Goal: Task Accomplishment & Management: Use online tool/utility

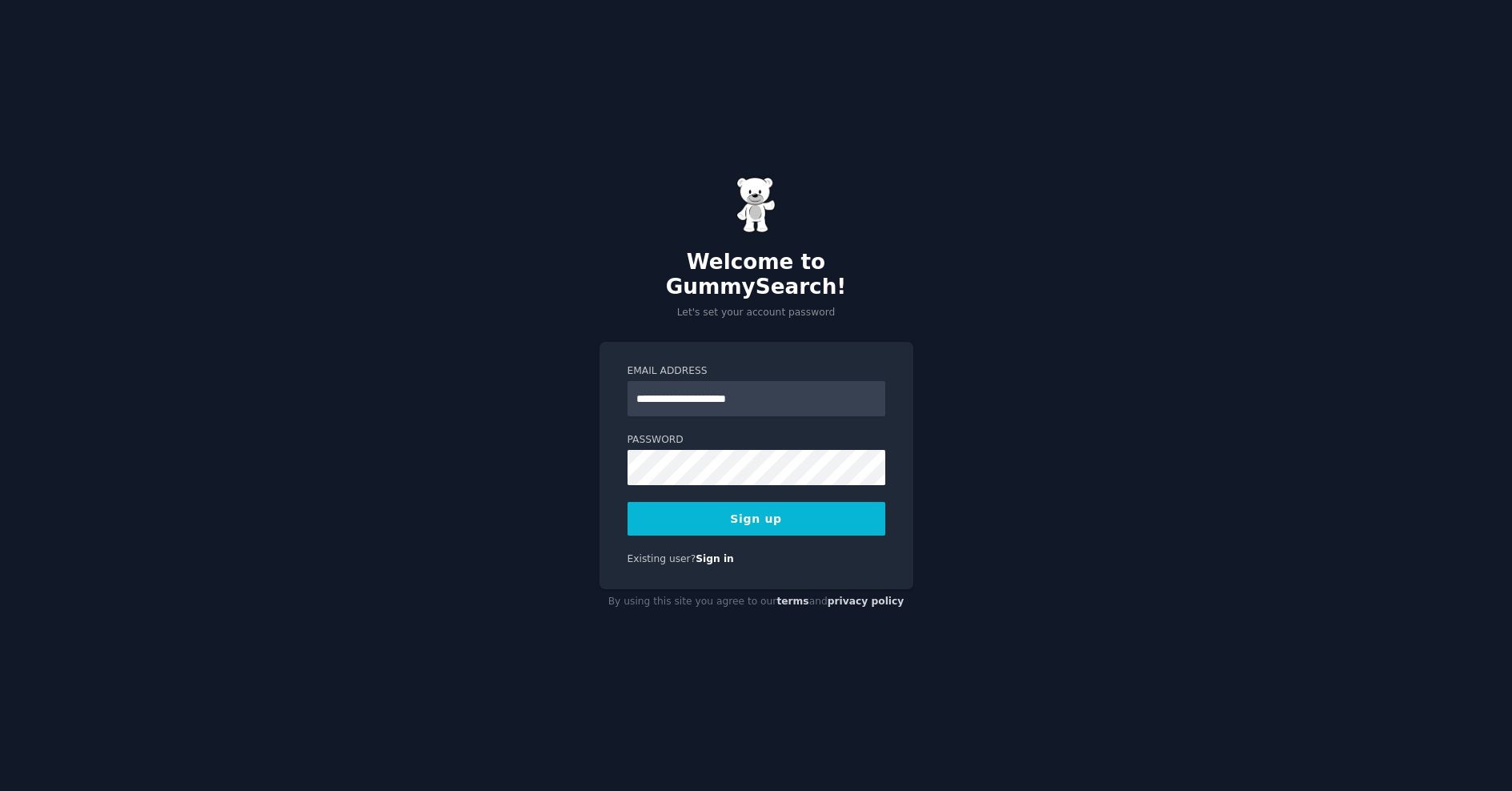
type input "**********"
click at [627, 502] on button "Sign up" at bounding box center [756, 519] width 257 height 33
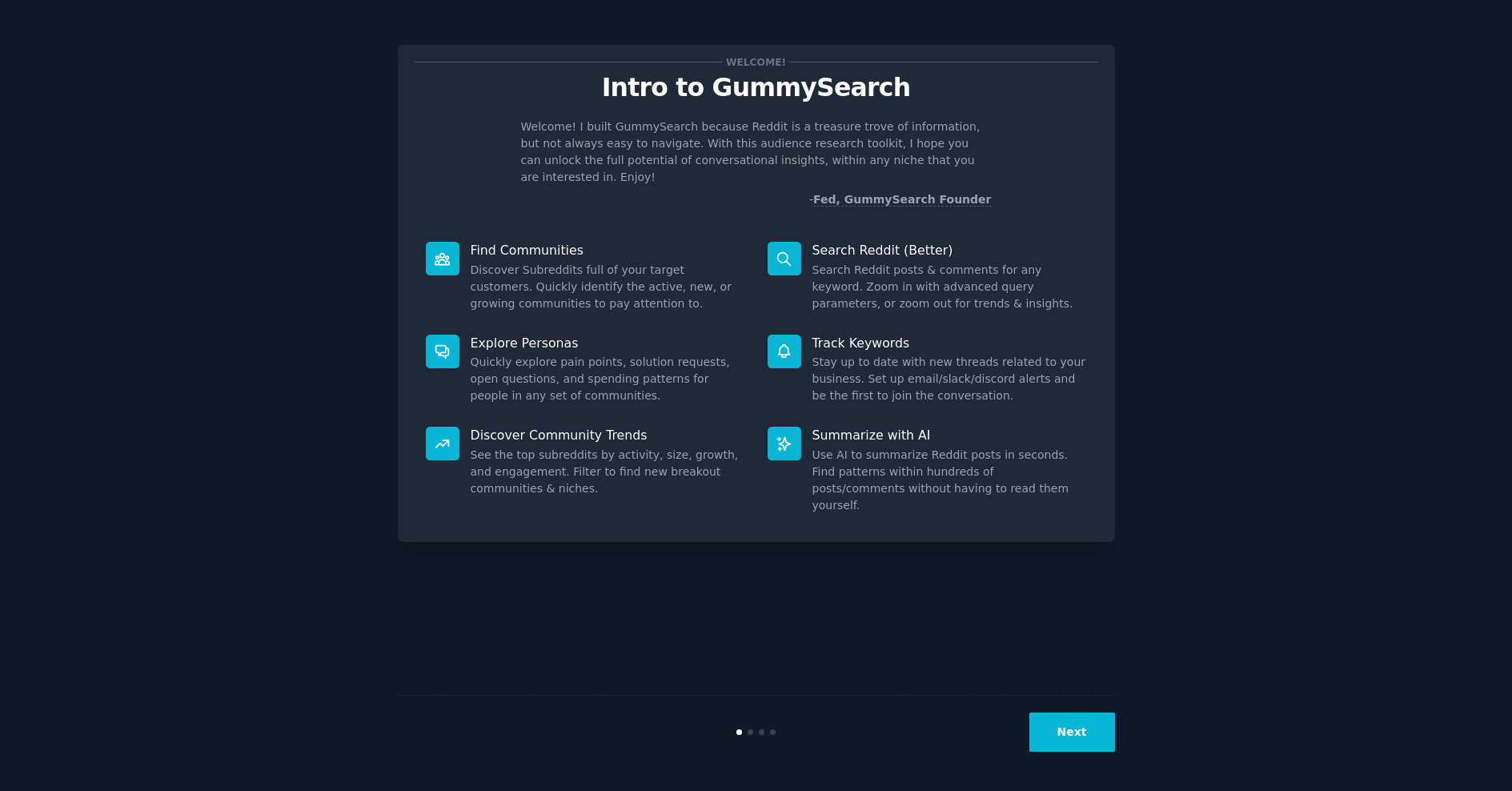
click at [1076, 716] on button "Next" at bounding box center [1072, 732] width 86 height 40
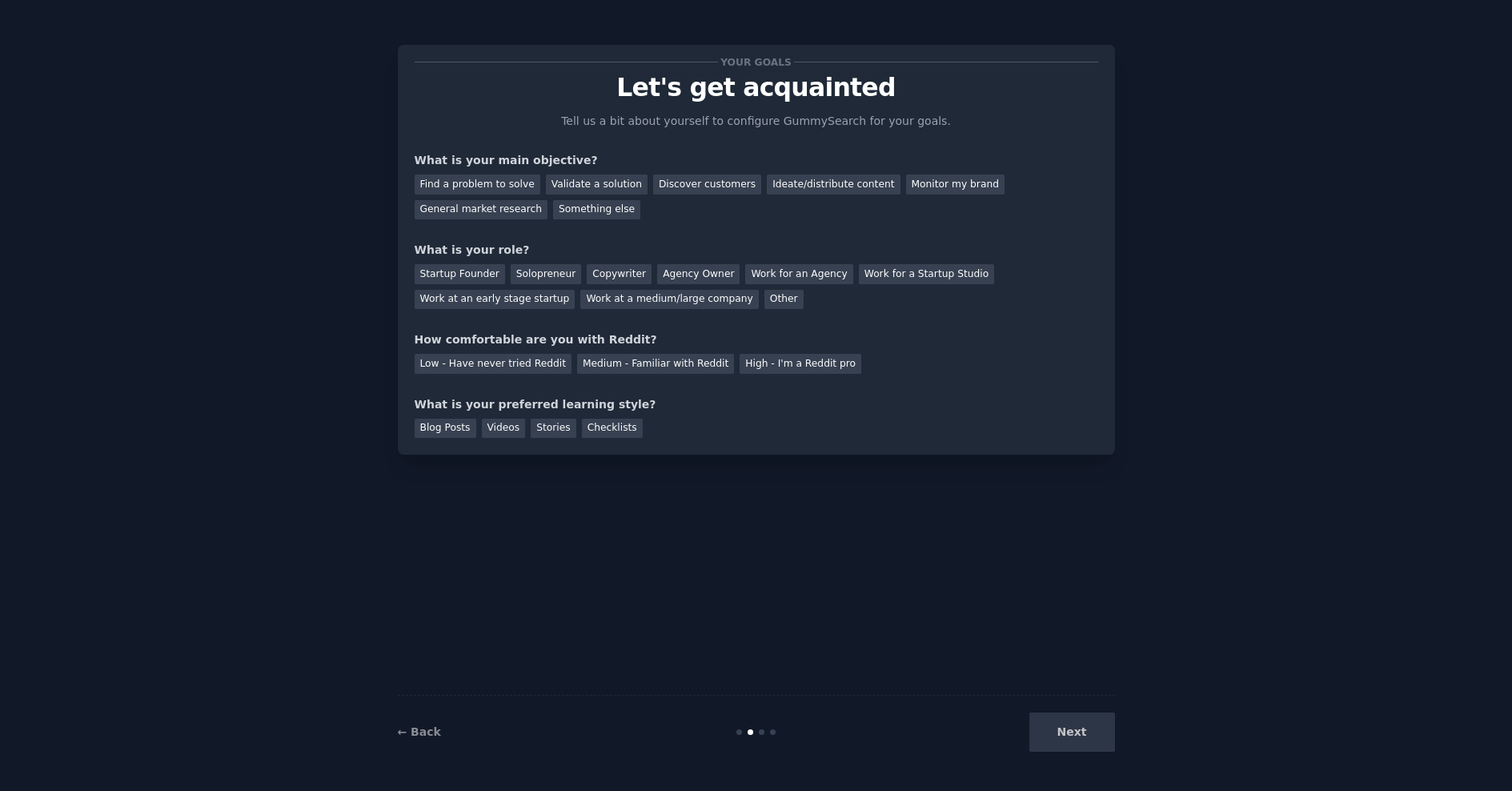
click at [1069, 723] on div "Next" at bounding box center [994, 732] width 239 height 40
click at [1068, 740] on div "Next" at bounding box center [994, 732] width 239 height 40
click at [1080, 733] on div "Next" at bounding box center [994, 732] width 239 height 40
click at [608, 210] on div "Something else" at bounding box center [597, 210] width 88 height 20
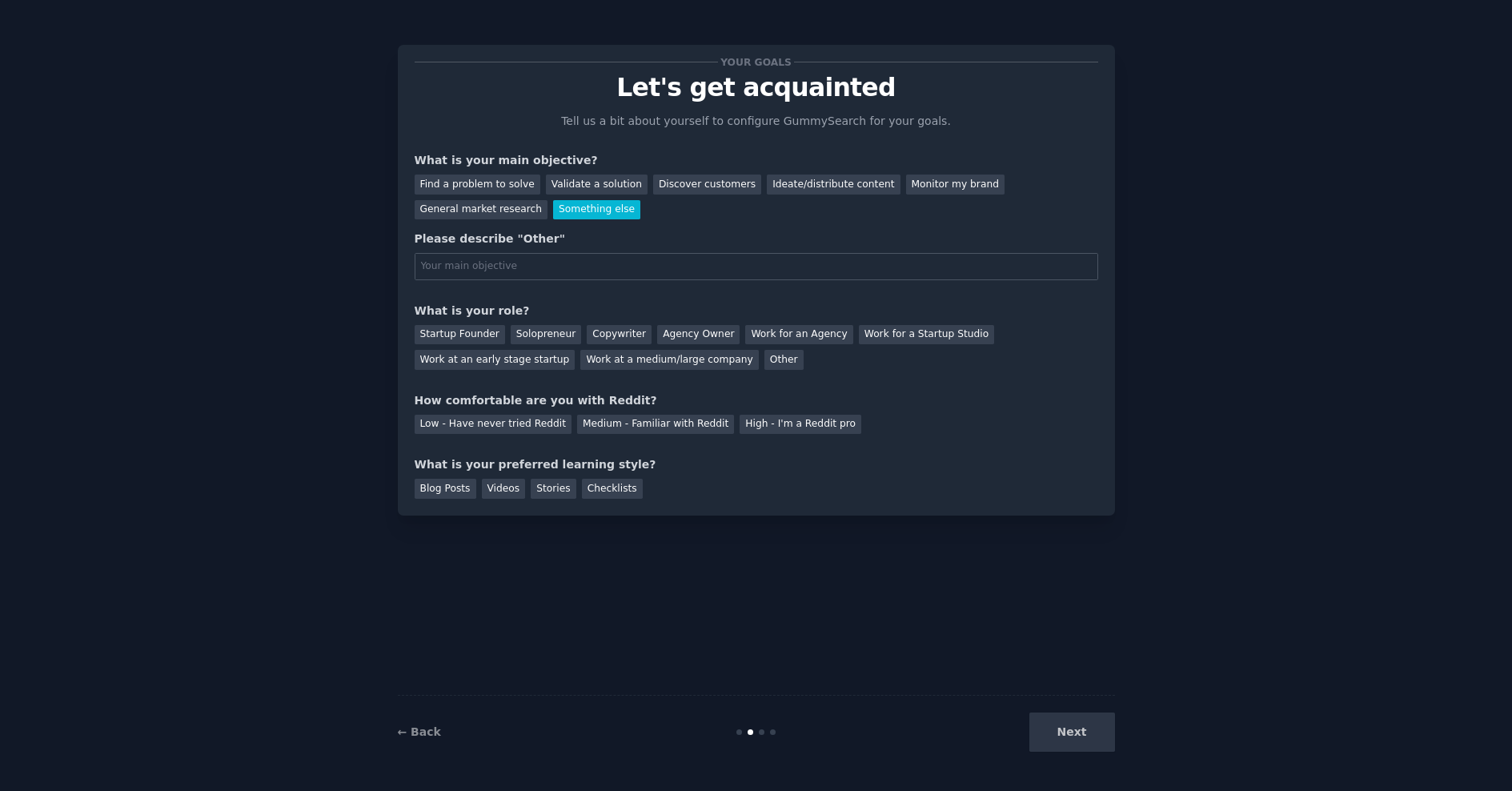
click at [653, 271] on input "text" at bounding box center [756, 267] width 684 height 28
click at [500, 210] on div "General market research" at bounding box center [481, 210] width 134 height 20
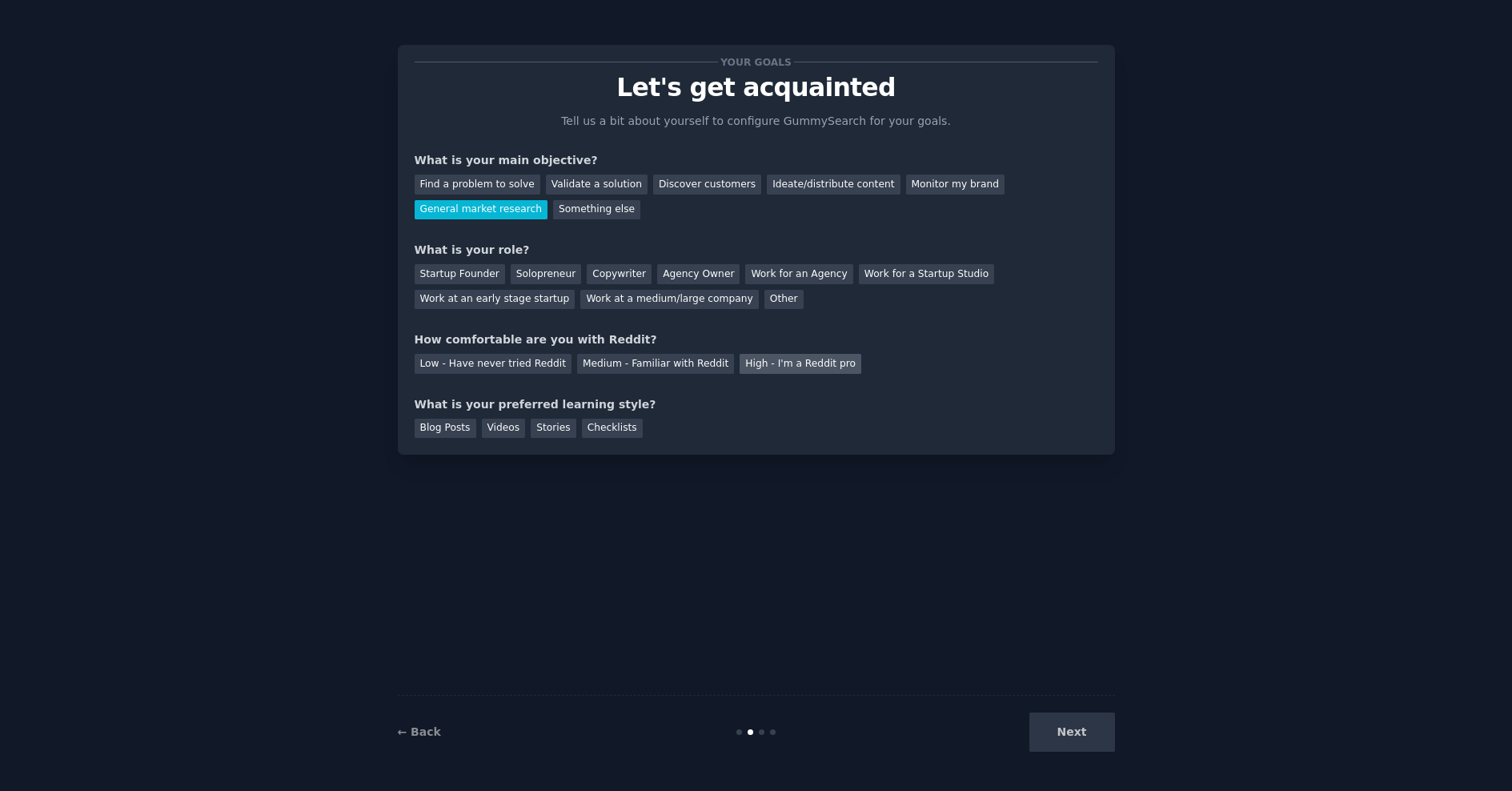
click at [768, 360] on div "High - I'm a Reddit pro" at bounding box center [801, 365] width 122 height 20
click at [770, 300] on div "Other" at bounding box center [784, 300] width 40 height 20
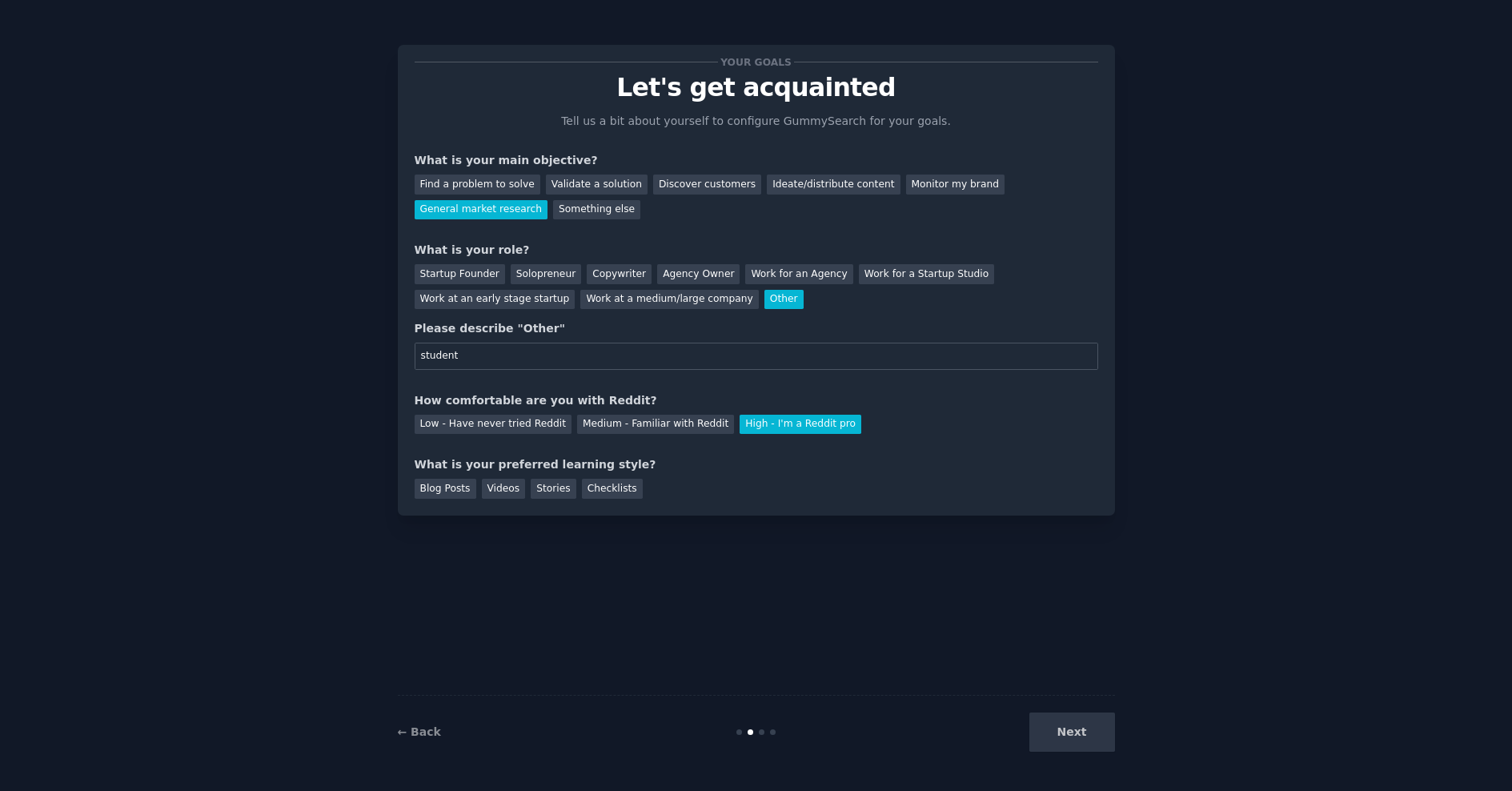
type input "student"
click at [744, 469] on div "What is your preferred learning style?" at bounding box center [756, 465] width 684 height 17
click at [457, 491] on div "Blog Posts" at bounding box center [445, 489] width 62 height 20
click at [1063, 734] on button "Next" at bounding box center [1072, 732] width 86 height 40
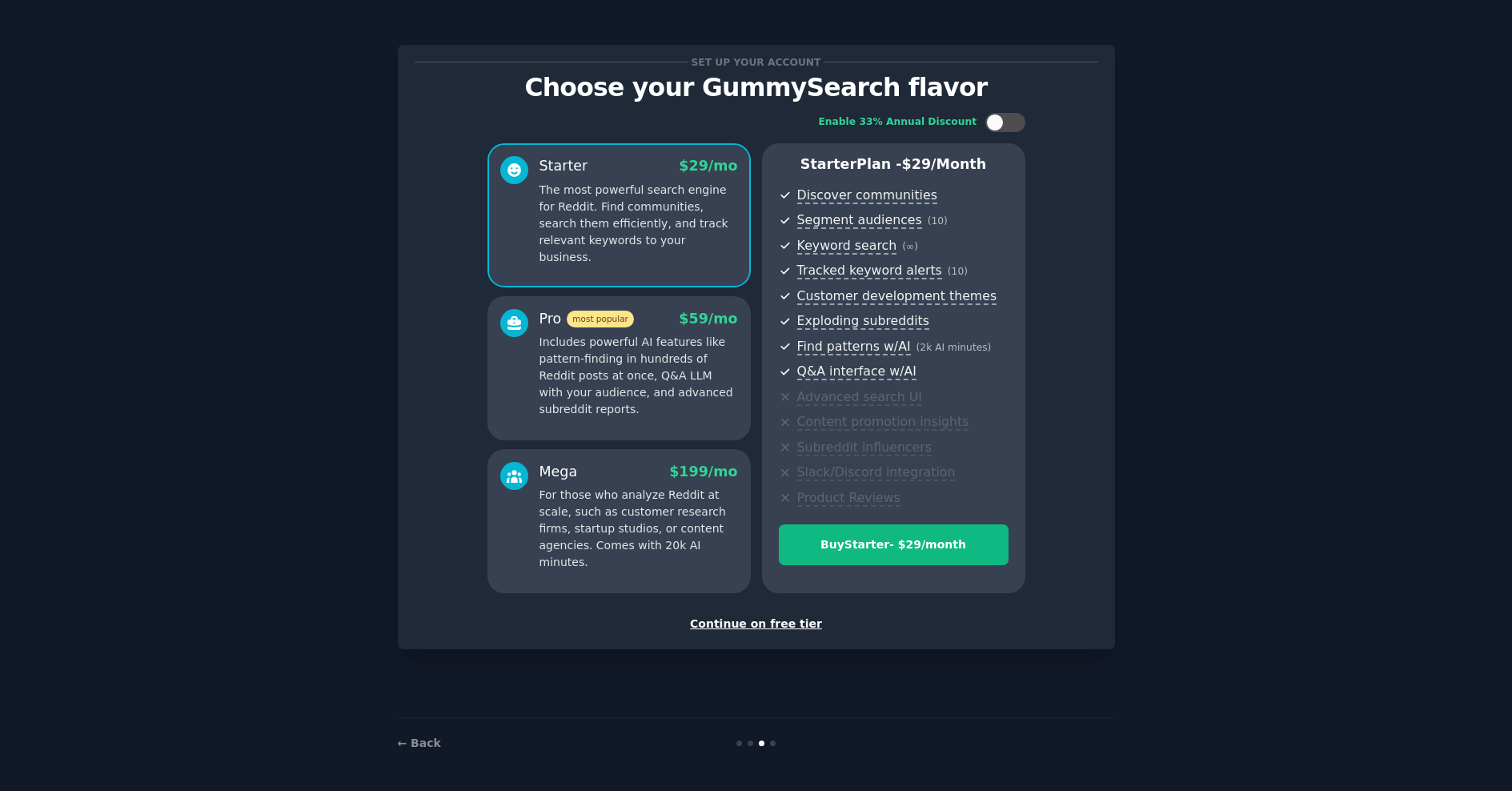
click at [767, 626] on div "Continue on free tier" at bounding box center [756, 624] width 684 height 17
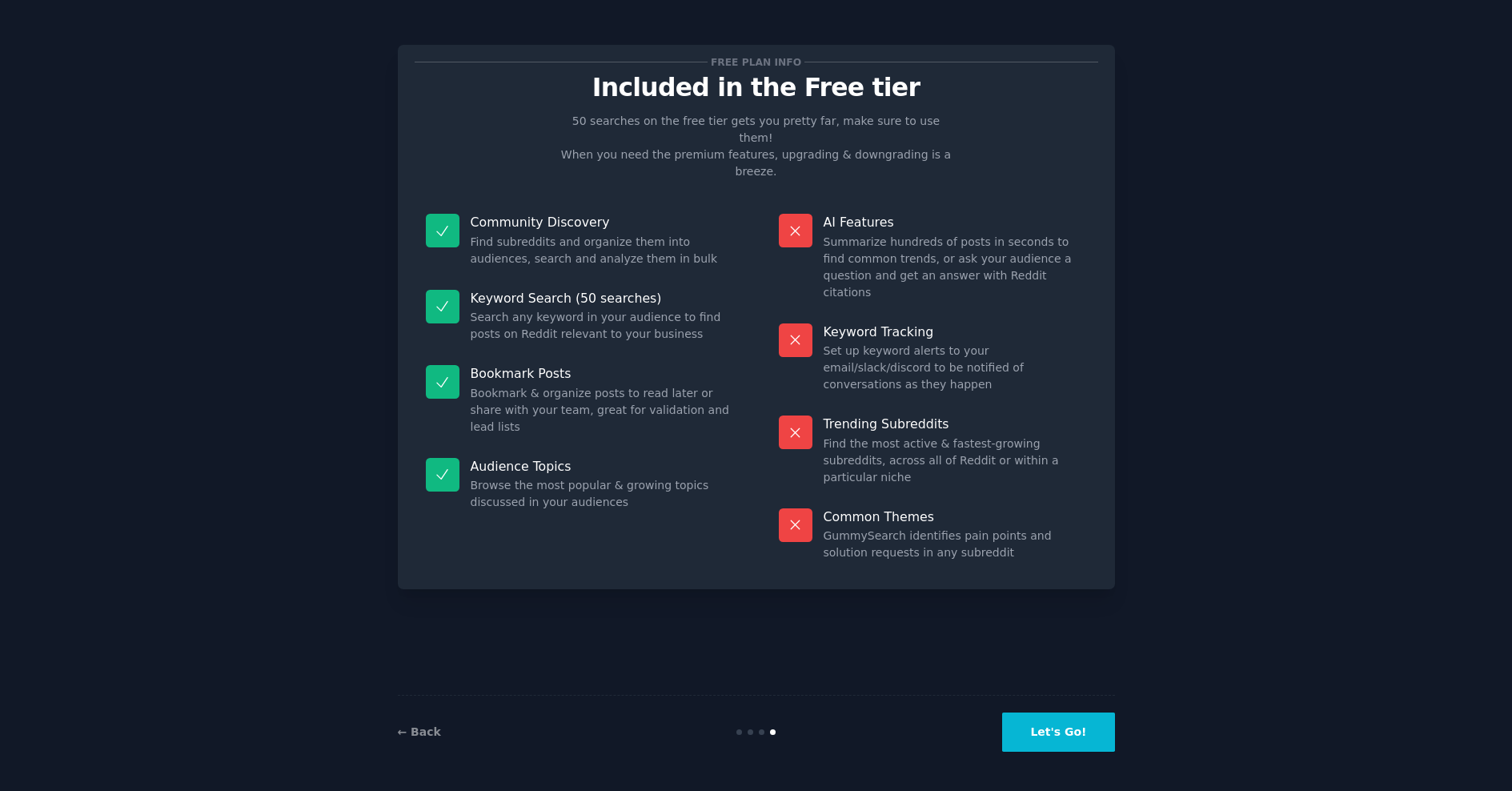
click at [1074, 741] on button "Let's Go!" at bounding box center [1057, 732] width 112 height 40
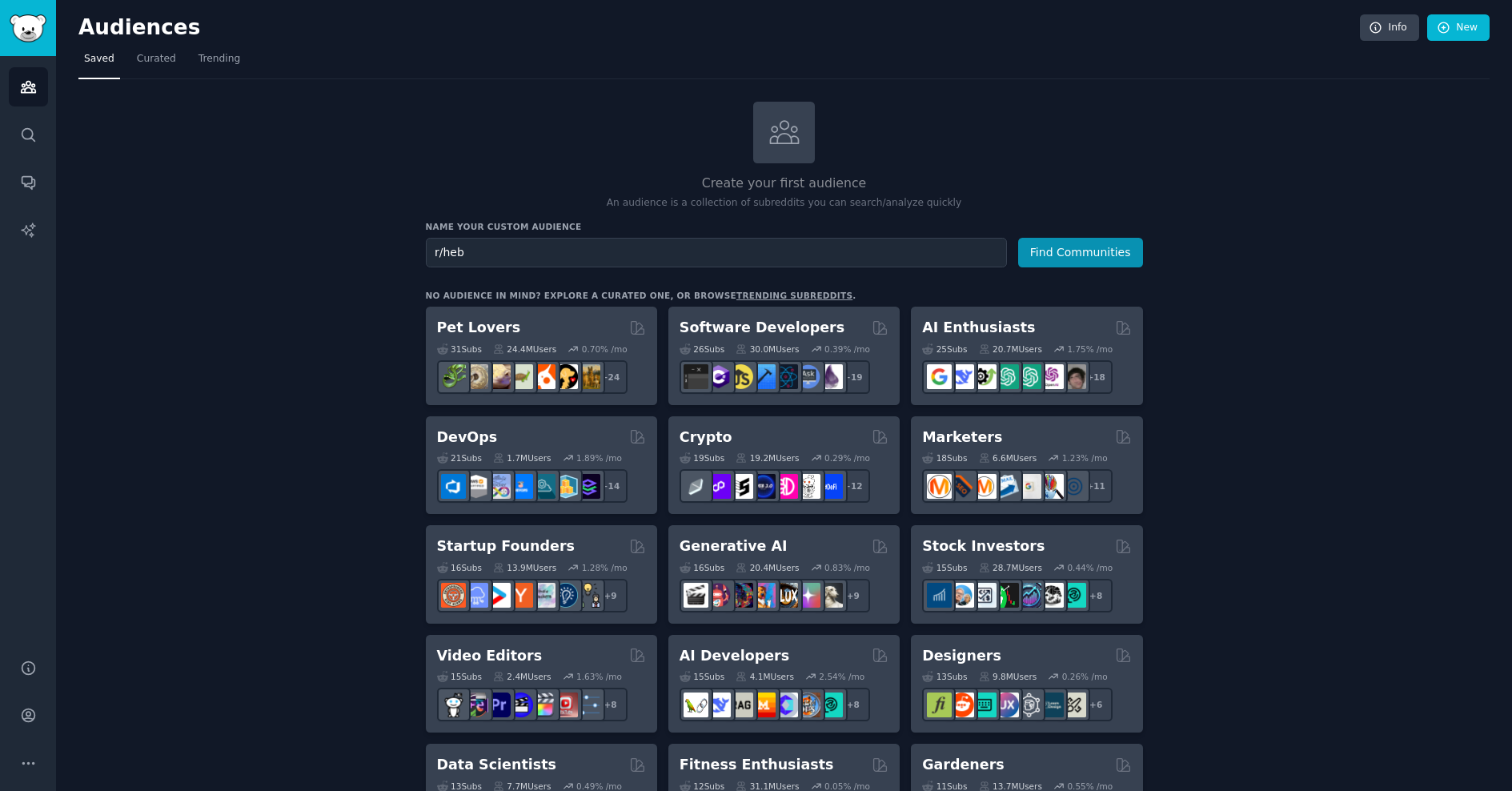
type input "r/heb"
click at [1018, 238] on button "Find Communities" at bounding box center [1080, 253] width 125 height 30
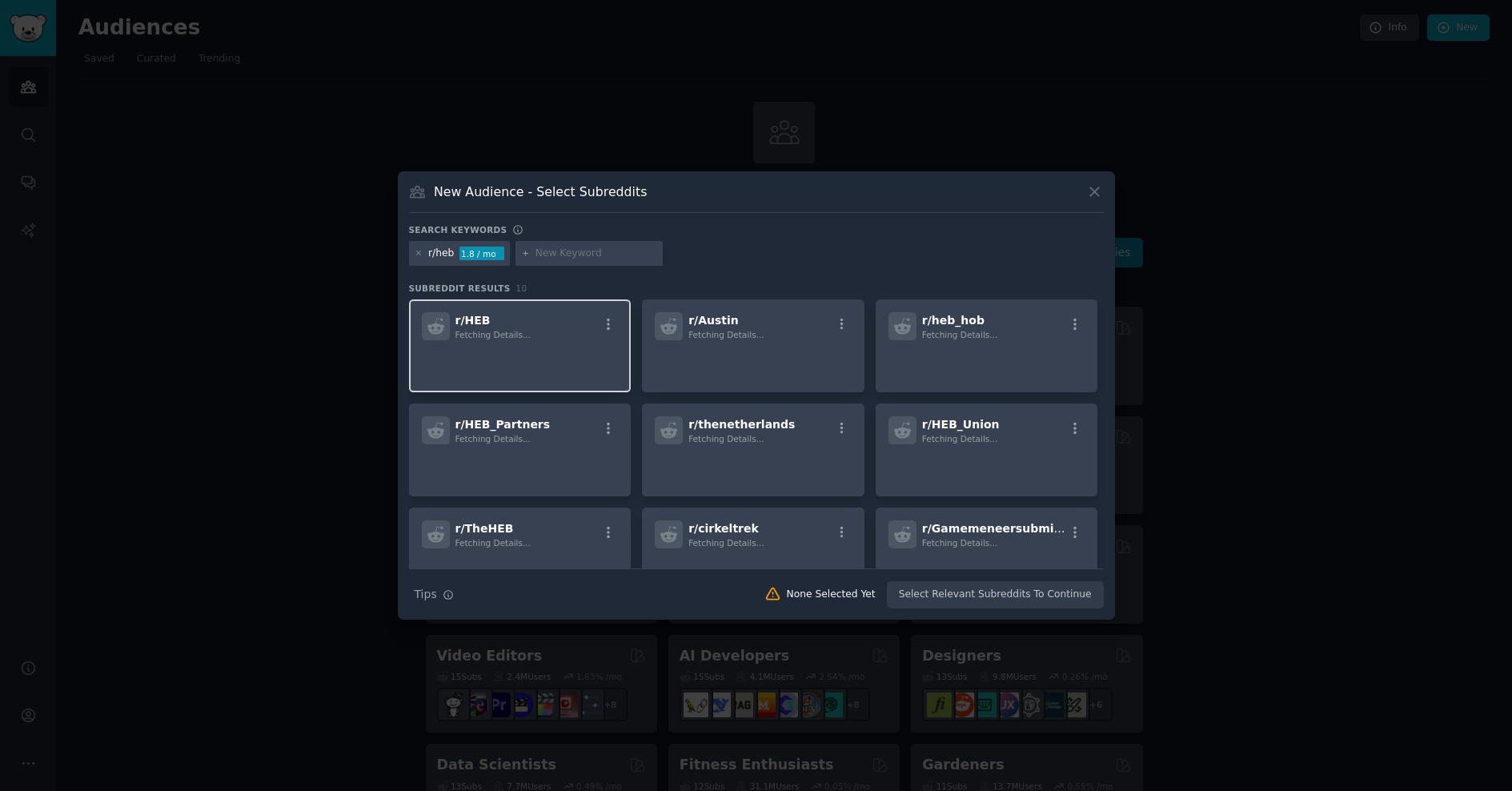
click at [568, 360] on p at bounding box center [519, 363] width 196 height 33
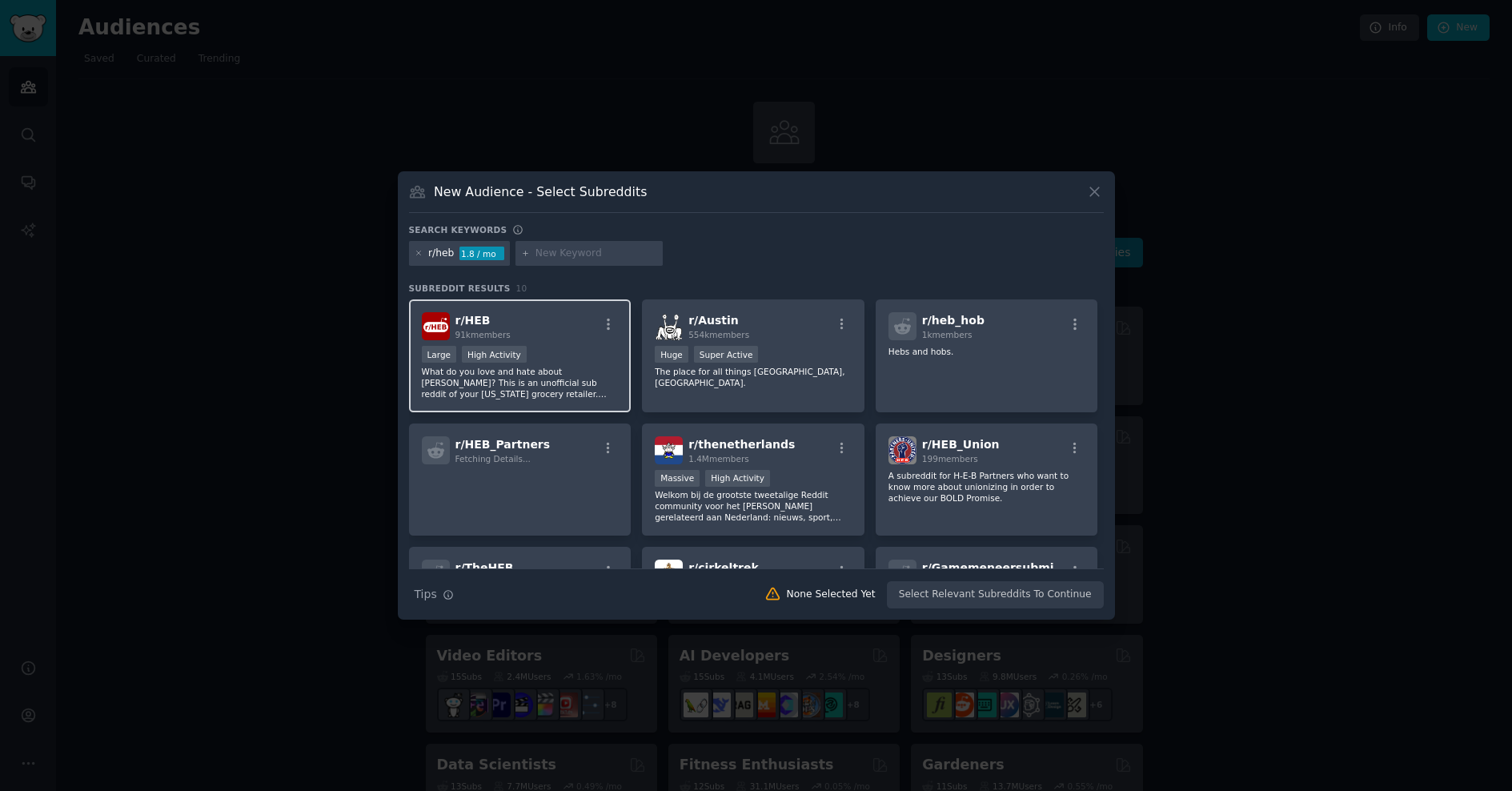
click at [582, 336] on div "r/ HEB 91k members" at bounding box center [519, 326] width 196 height 28
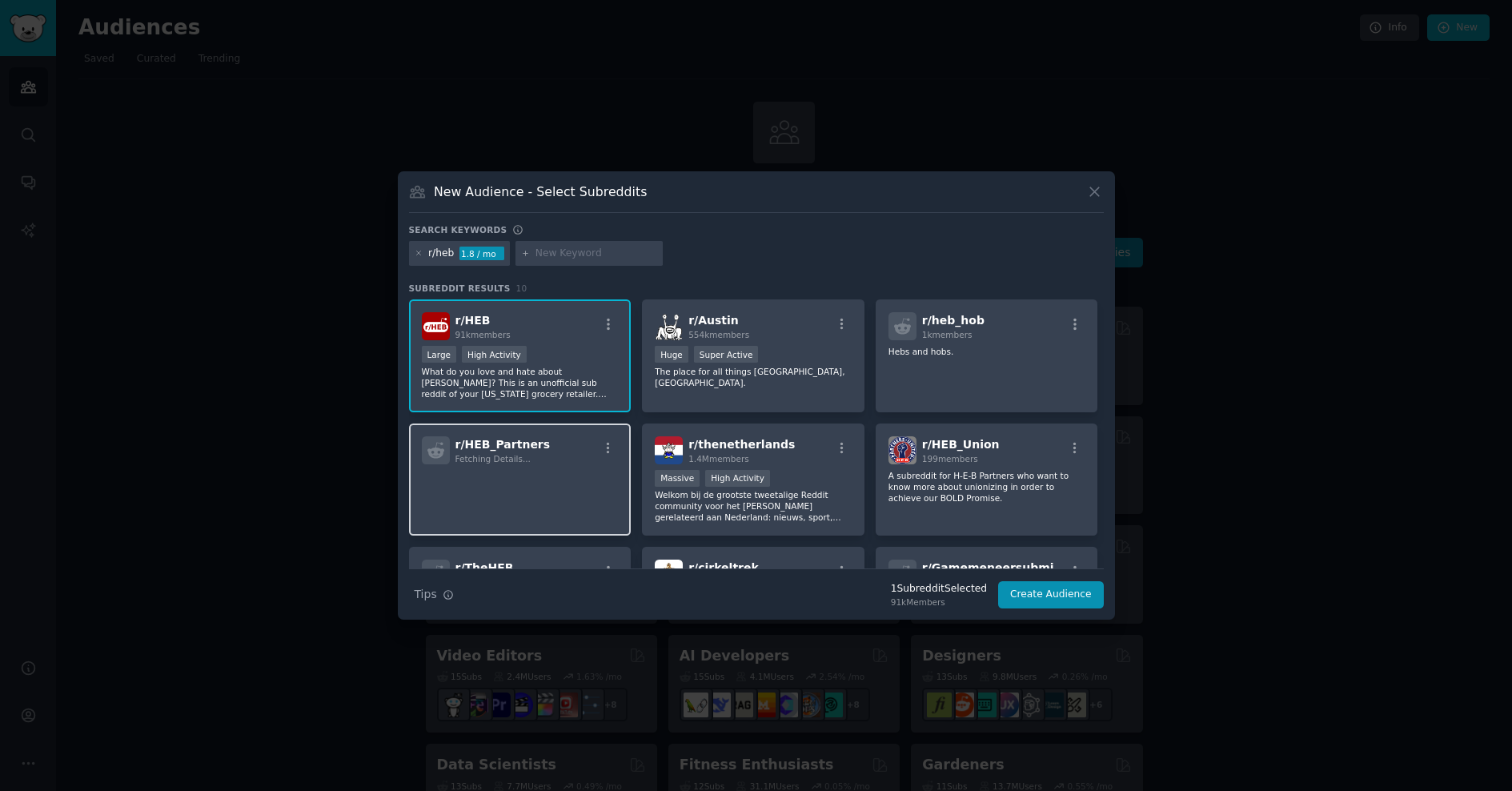
click at [565, 481] on p at bounding box center [519, 486] width 196 height 33
click at [577, 487] on p at bounding box center [519, 486] width 196 height 33
click at [578, 447] on div "r/ HEB_Partners Fetching Details..." at bounding box center [519, 450] width 196 height 28
click at [596, 426] on div "r/ HEB_Partners Fetching Details..." at bounding box center [519, 480] width 222 height 113
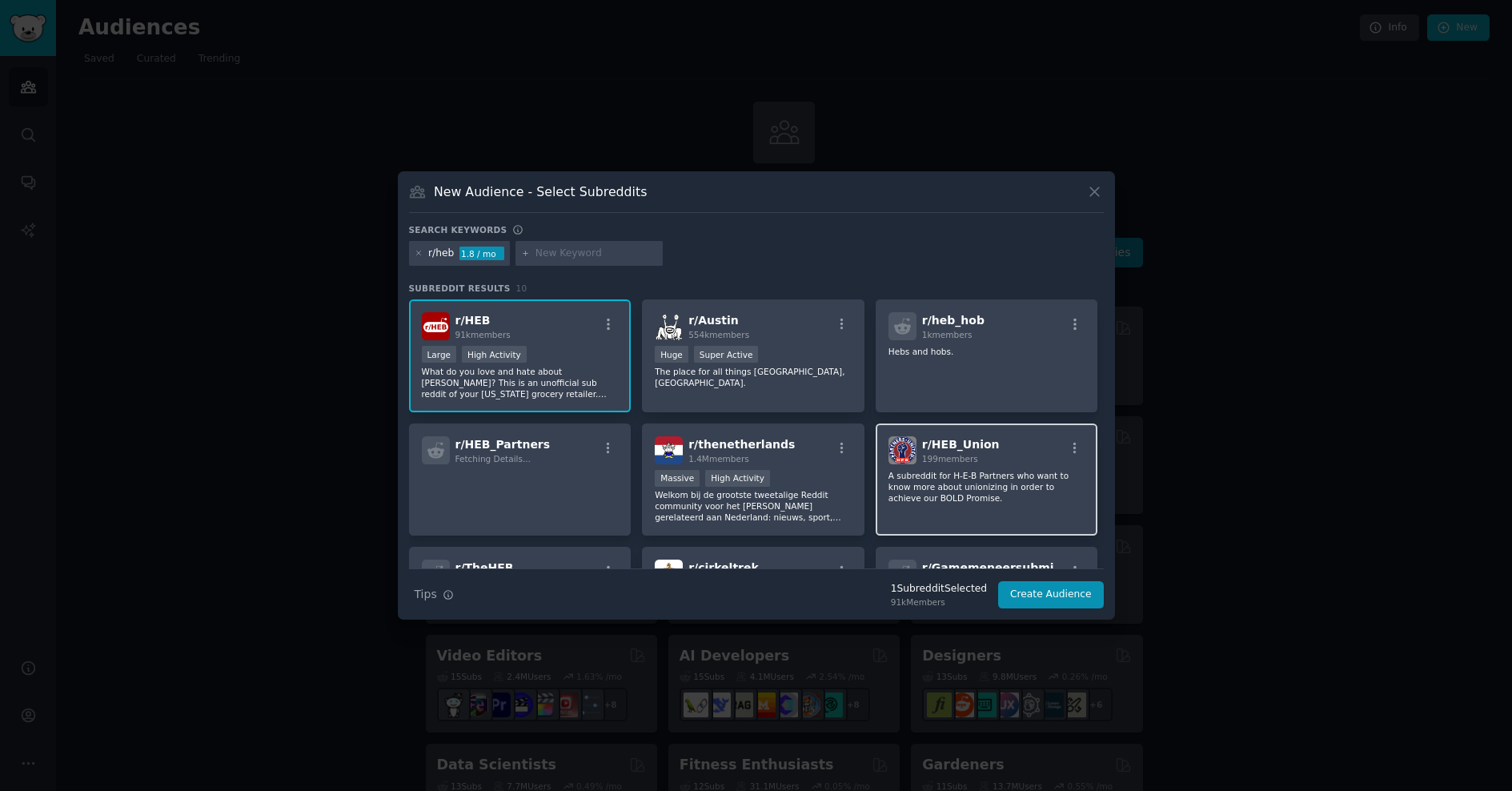
click at [1020, 438] on div "r/ HEB_Union 199 members" at bounding box center [986, 450] width 196 height 28
click at [1042, 591] on button "Create Audience" at bounding box center [1051, 595] width 106 height 28
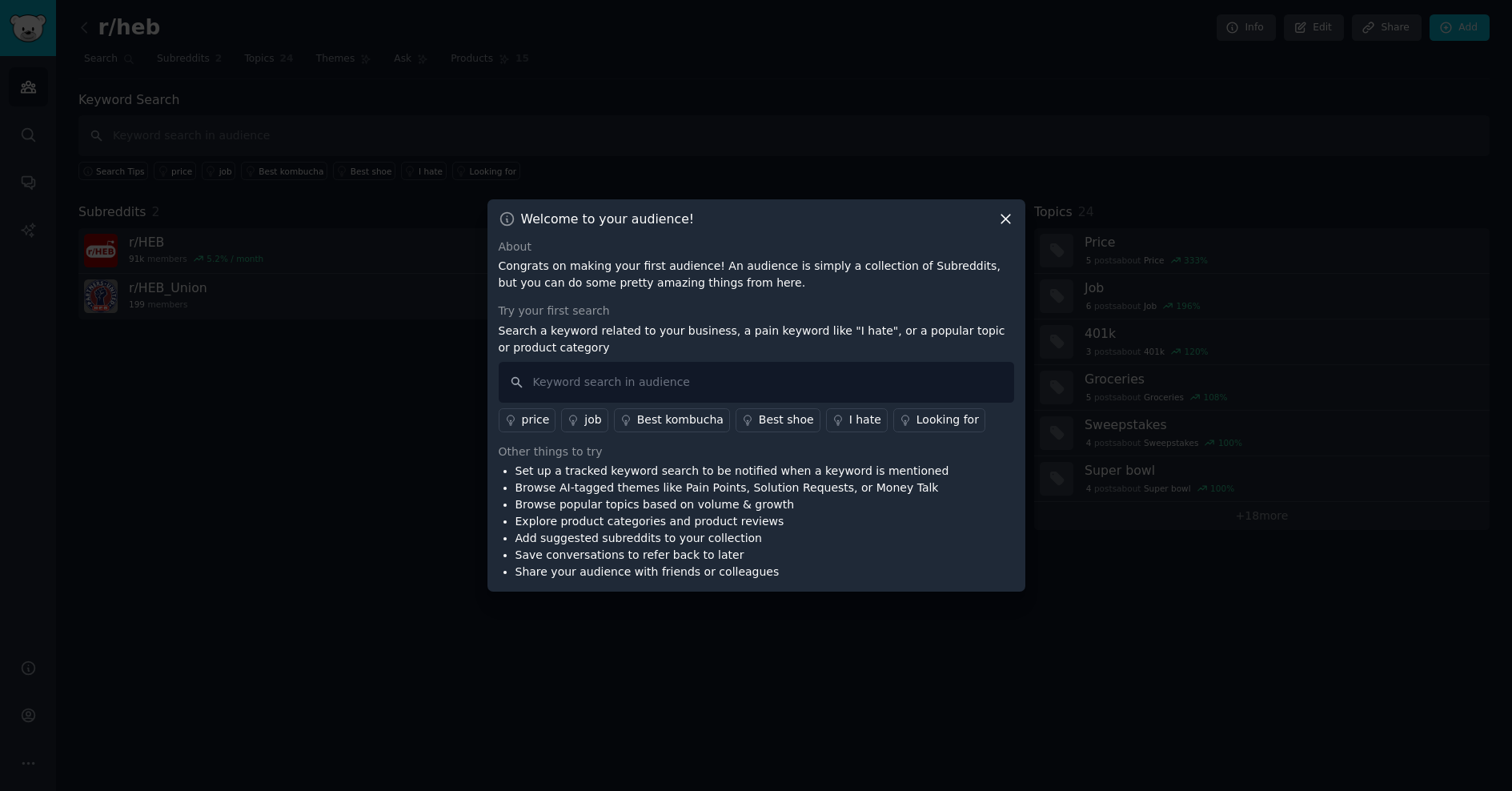
click at [1002, 219] on icon at bounding box center [1006, 219] width 17 height 17
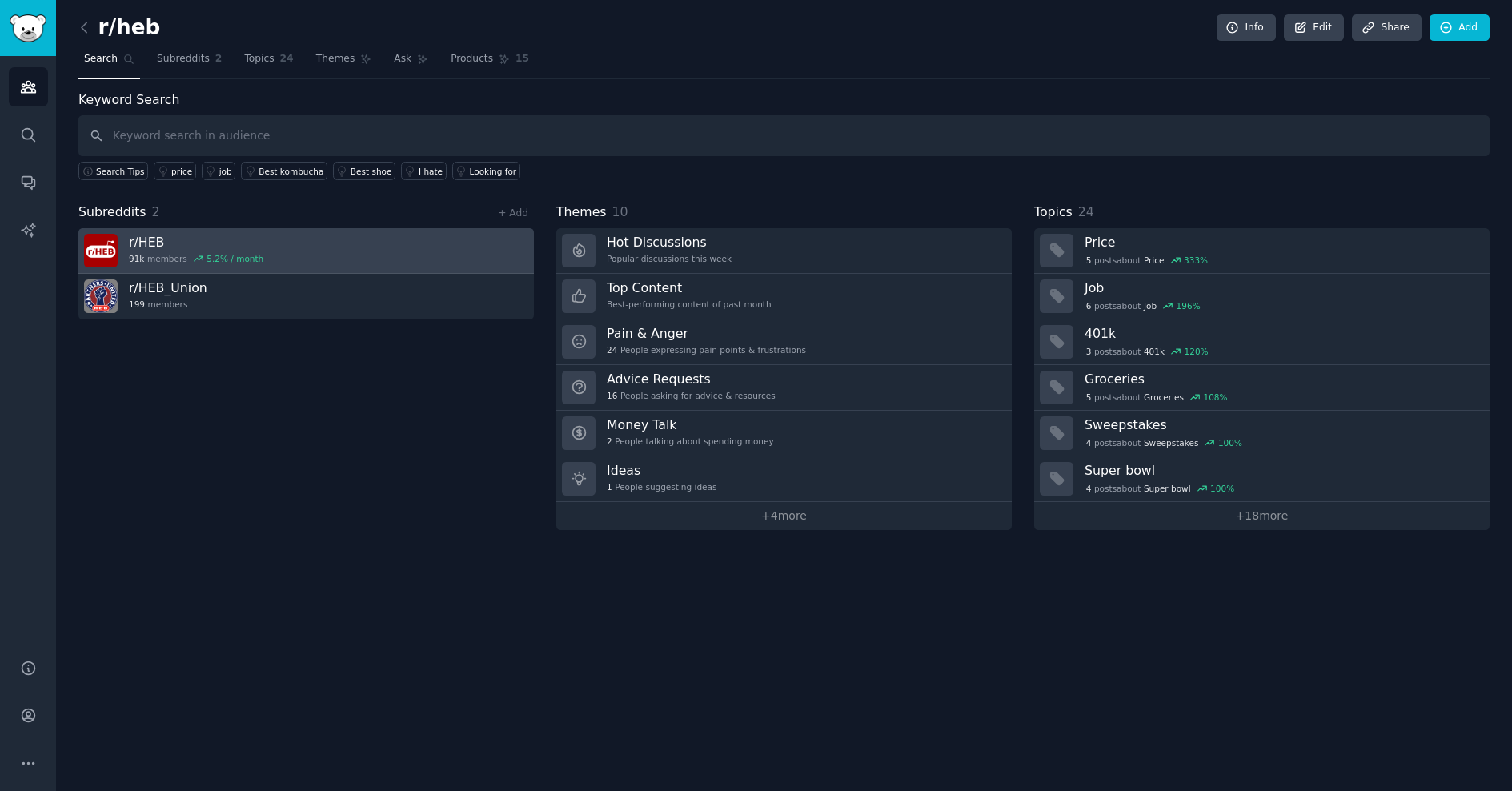
click at [391, 250] on link "r/ HEB 91k members 5.2 % / month" at bounding box center [306, 250] width 456 height 45
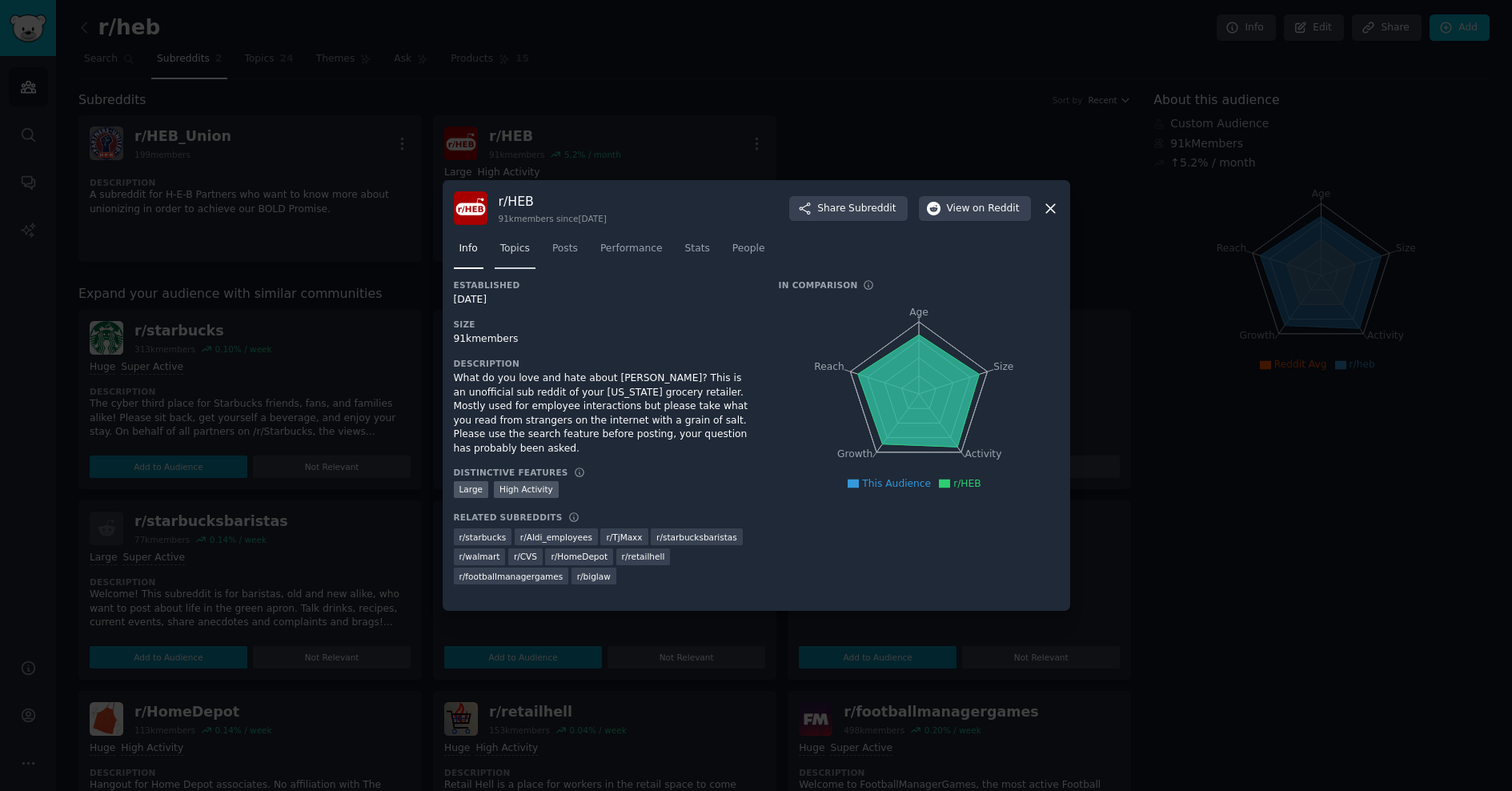
click at [518, 251] on span "Topics" at bounding box center [515, 249] width 30 height 15
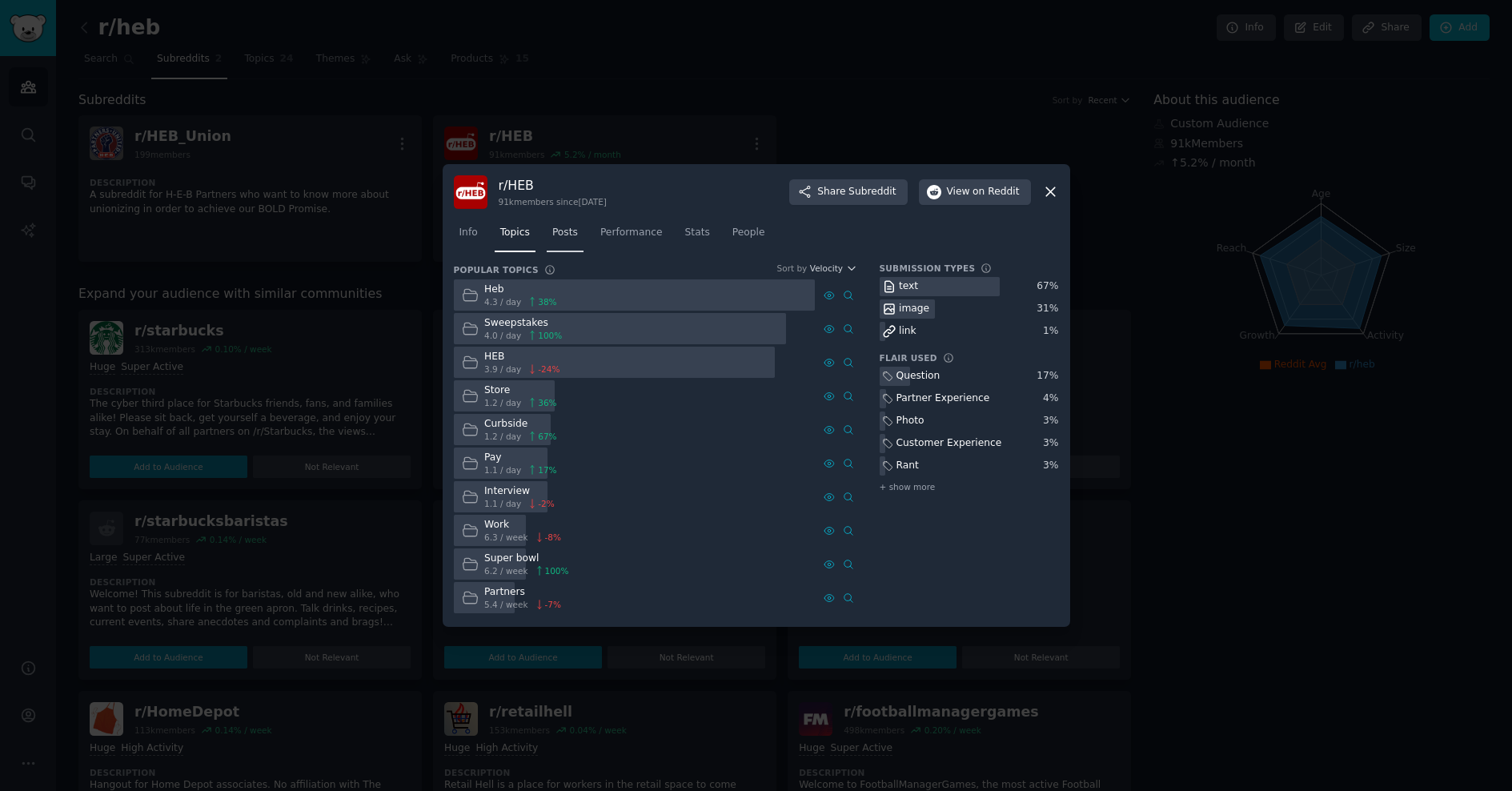
click at [566, 247] on link "Posts" at bounding box center [566, 237] width 37 height 33
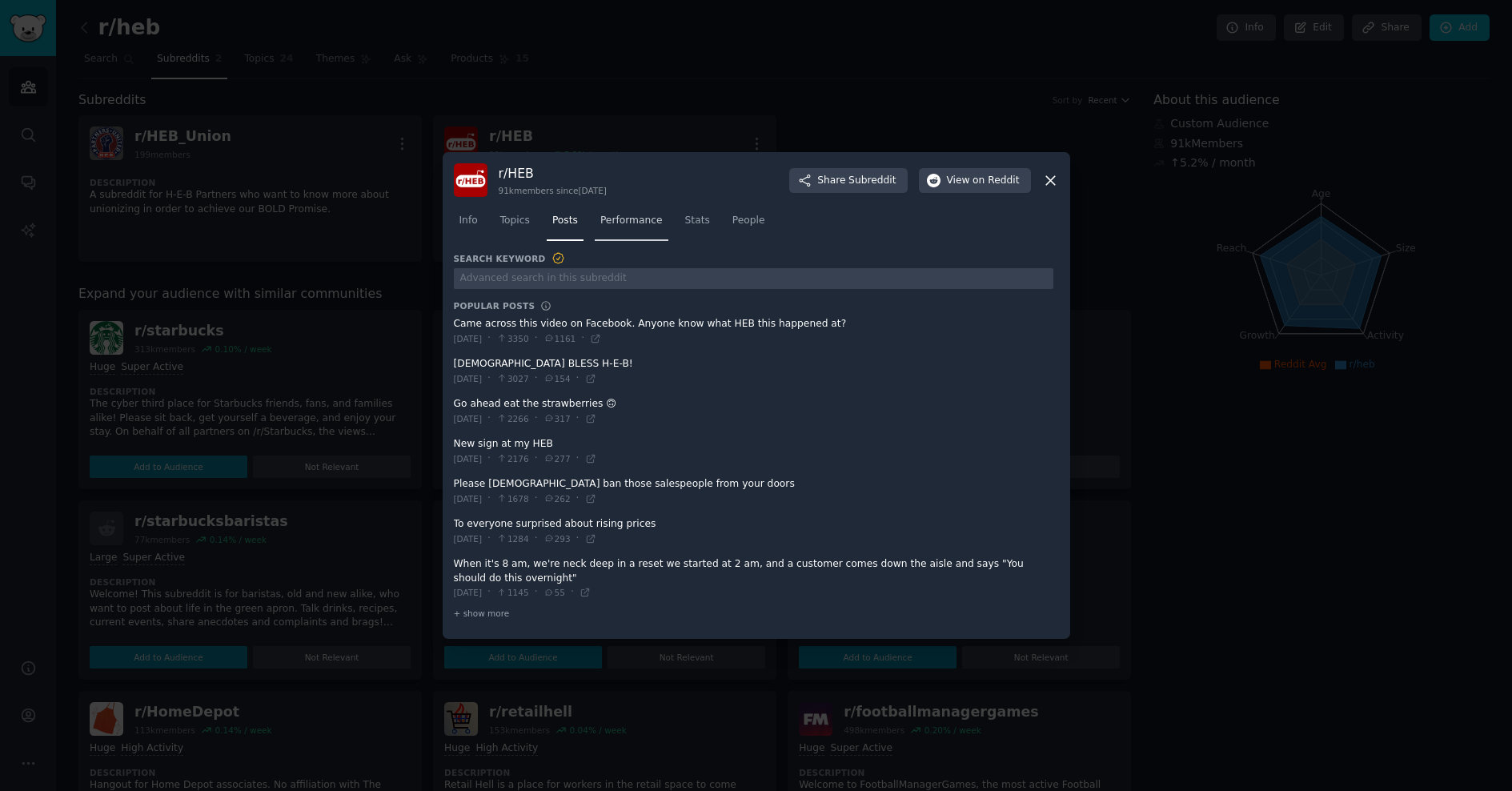
click at [643, 223] on span "Performance" at bounding box center [632, 222] width 63 height 15
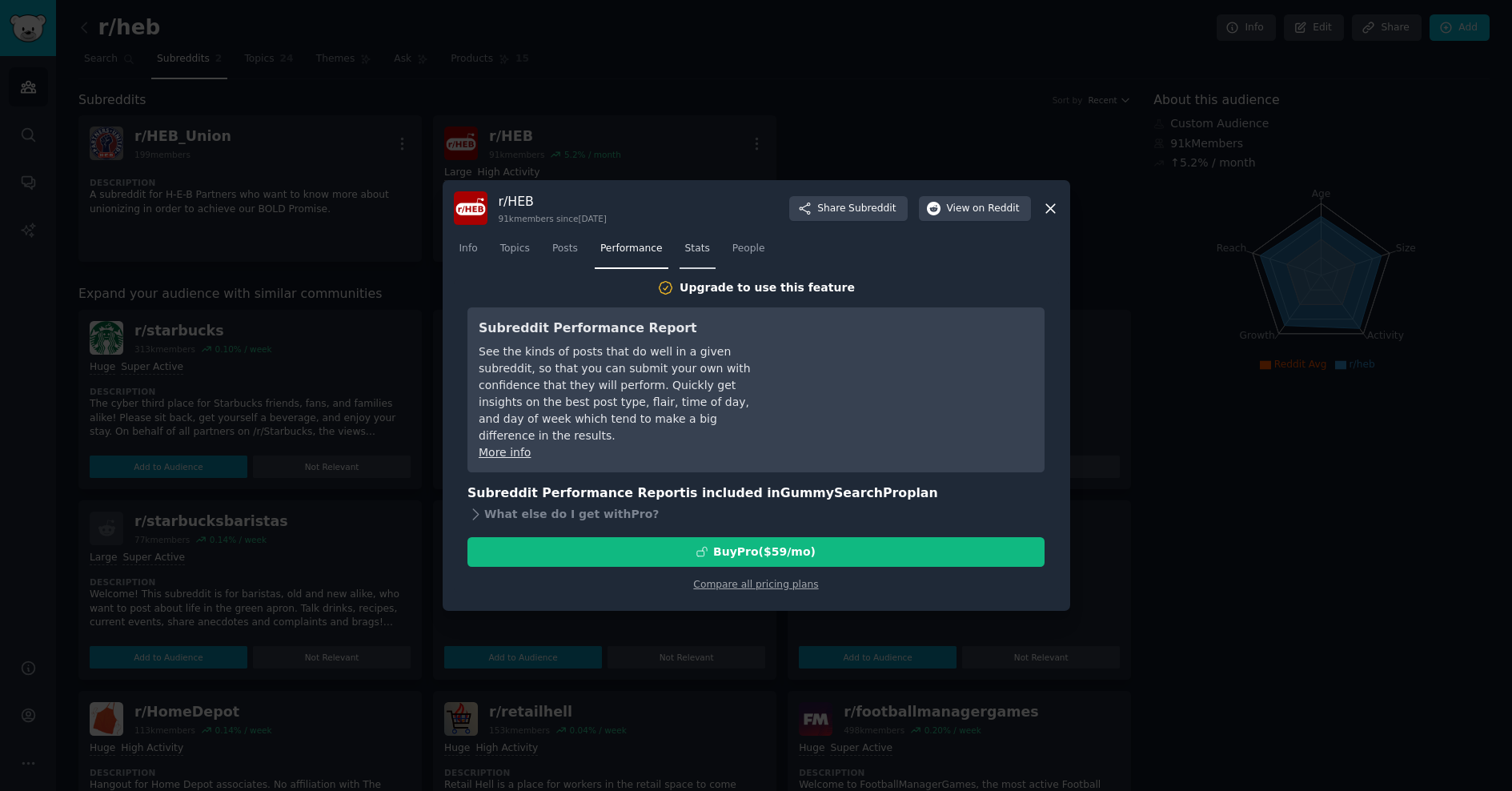
click at [693, 245] on span "Stats" at bounding box center [697, 249] width 25 height 15
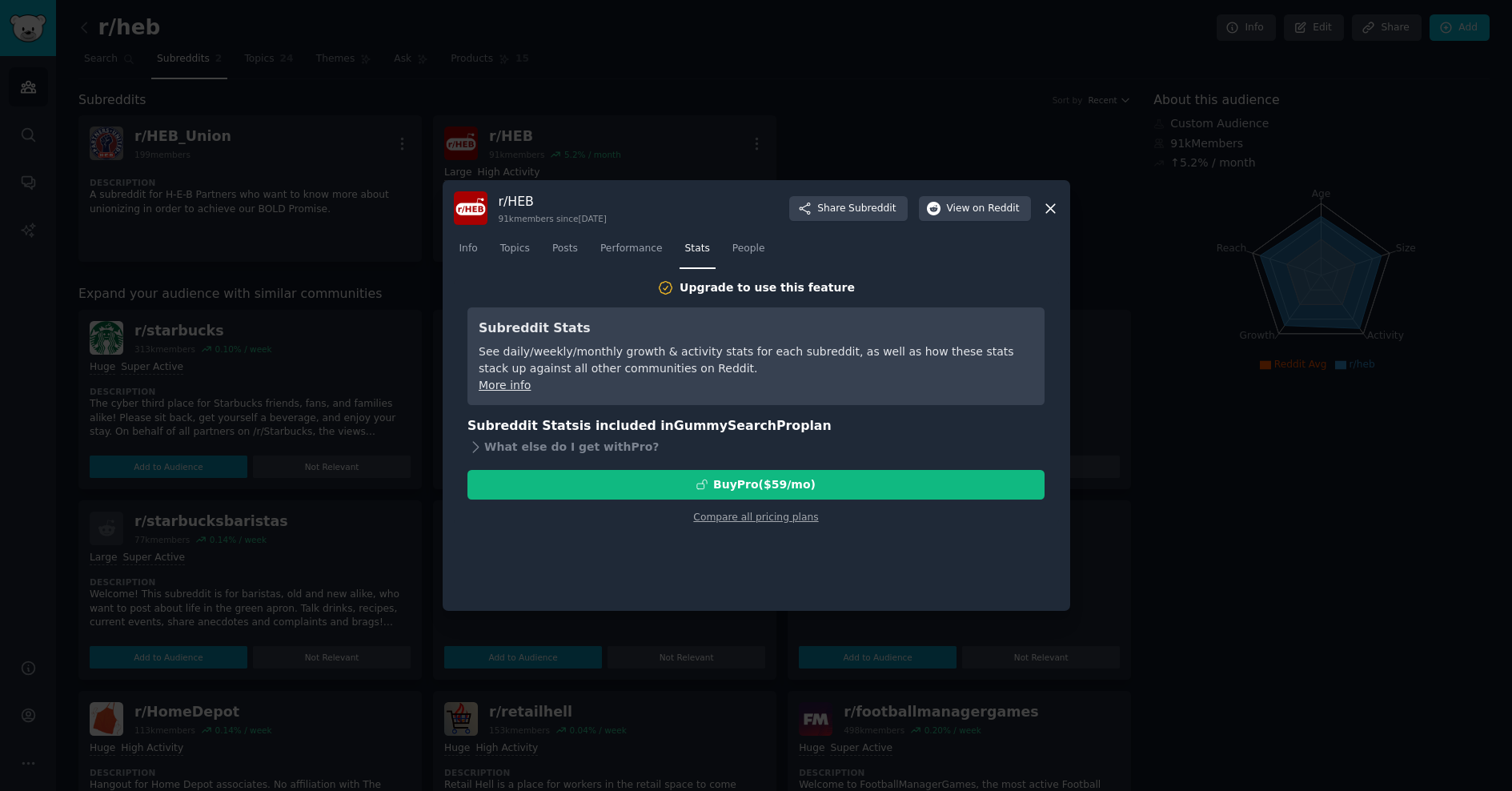
click at [516, 383] on link "More info" at bounding box center [505, 385] width 52 height 13
click at [732, 103] on div at bounding box center [756, 395] width 1512 height 791
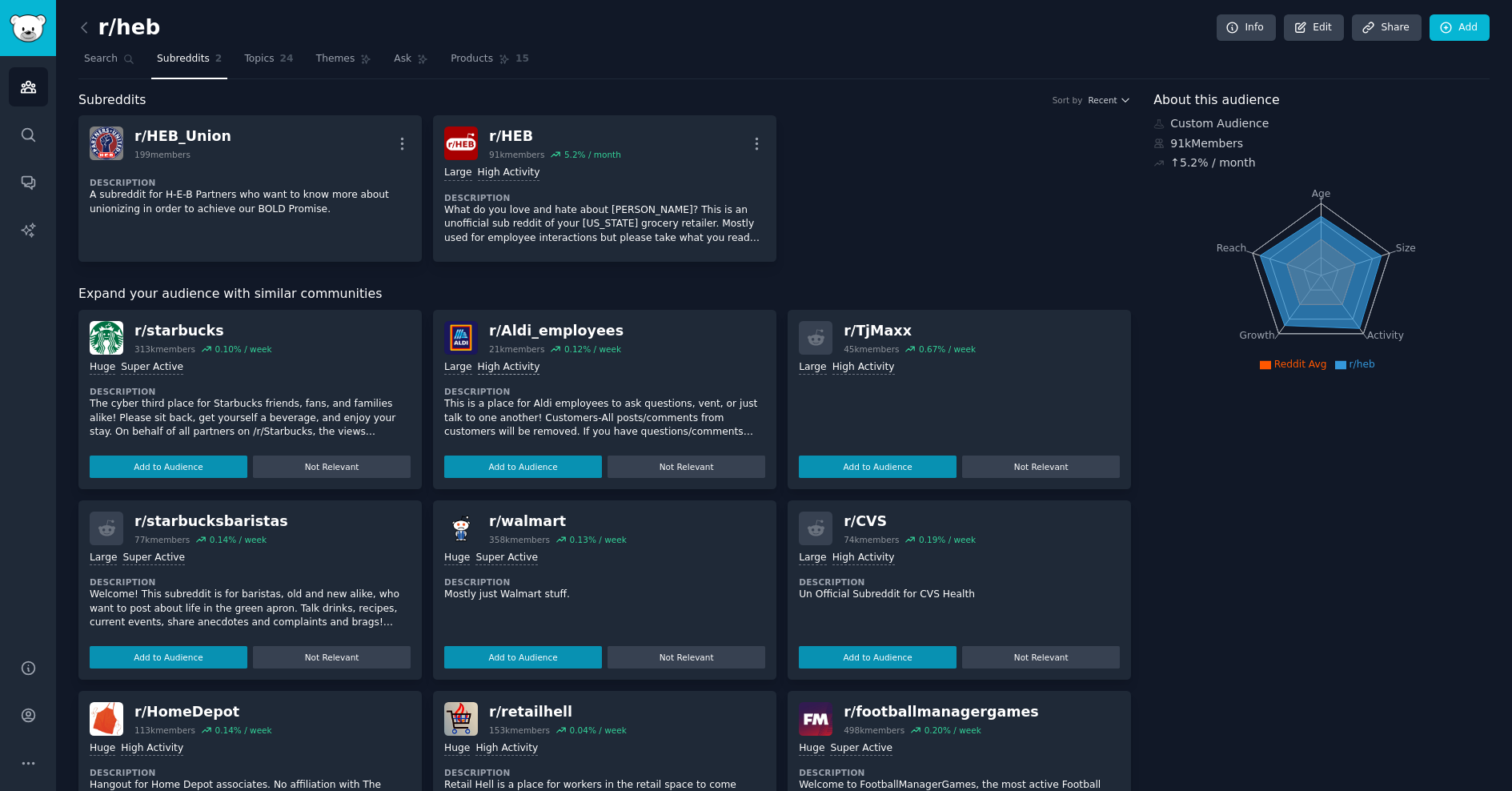
drag, startPoint x: 530, startPoint y: 399, endPoint x: 485, endPoint y: 366, distance: 55.8
click at [529, 397] on p "This is a place for Aldi employees to ask questions, vent, or just talk to one …" at bounding box center [605, 418] width 321 height 42
click at [457, 347] on img at bounding box center [461, 338] width 33 height 33
